Goal: Information Seeking & Learning: Learn about a topic

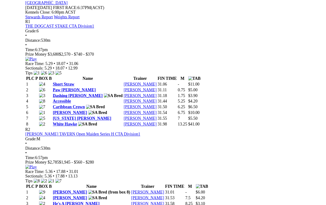
scroll to position [275, 0]
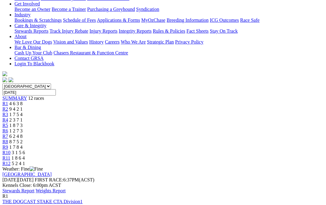
scroll to position [100, 0]
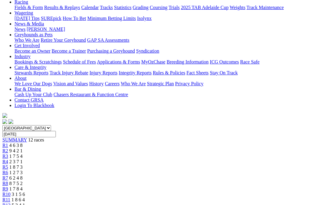
scroll to position [0, 0]
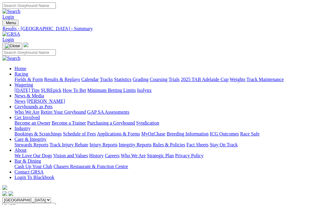
click at [25, 77] on link "Fields & Form" at bounding box center [28, 79] width 28 height 5
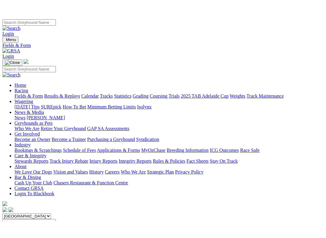
scroll to position [25, 0]
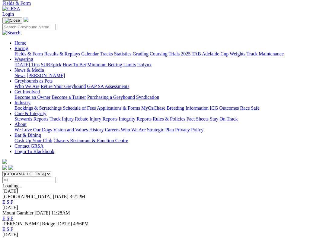
click at [13, 200] on link "F" at bounding box center [12, 202] width 3 height 5
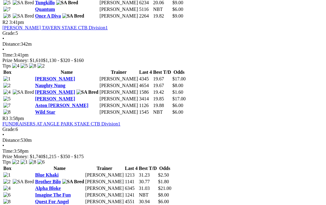
scroll to position [385, 19]
